Goal: Navigation & Orientation: Find specific page/section

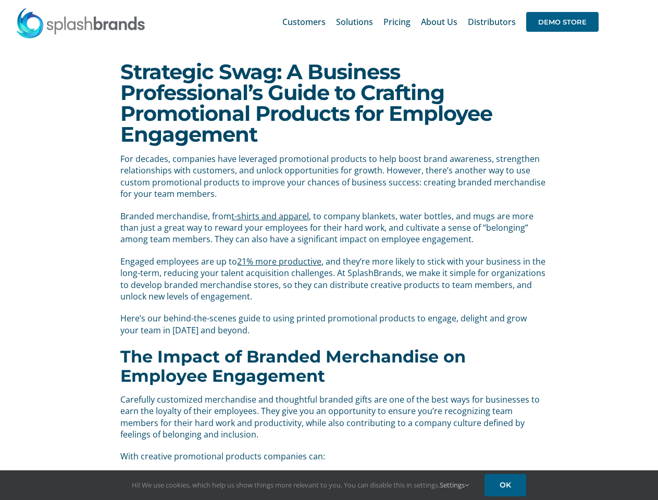
click at [329, 250] on div "For decades, companies have leveraged promotional products to help boost brand …" at bounding box center [332, 249] width 425 height 193
click at [594, 0] on div "Search for: * Customers Solutions Stores New Hire Kits Manufacturing Store Mark…" at bounding box center [329, 22] width 626 height 44
click at [562, 22] on span "DEMO STORE" at bounding box center [562, 22] width 72 height 20
click at [455, 485] on link "Settings" at bounding box center [453, 484] width 29 height 9
click at [507, 485] on link "OK" at bounding box center [505, 485] width 42 height 22
